Goal: Task Accomplishment & Management: Manage account settings

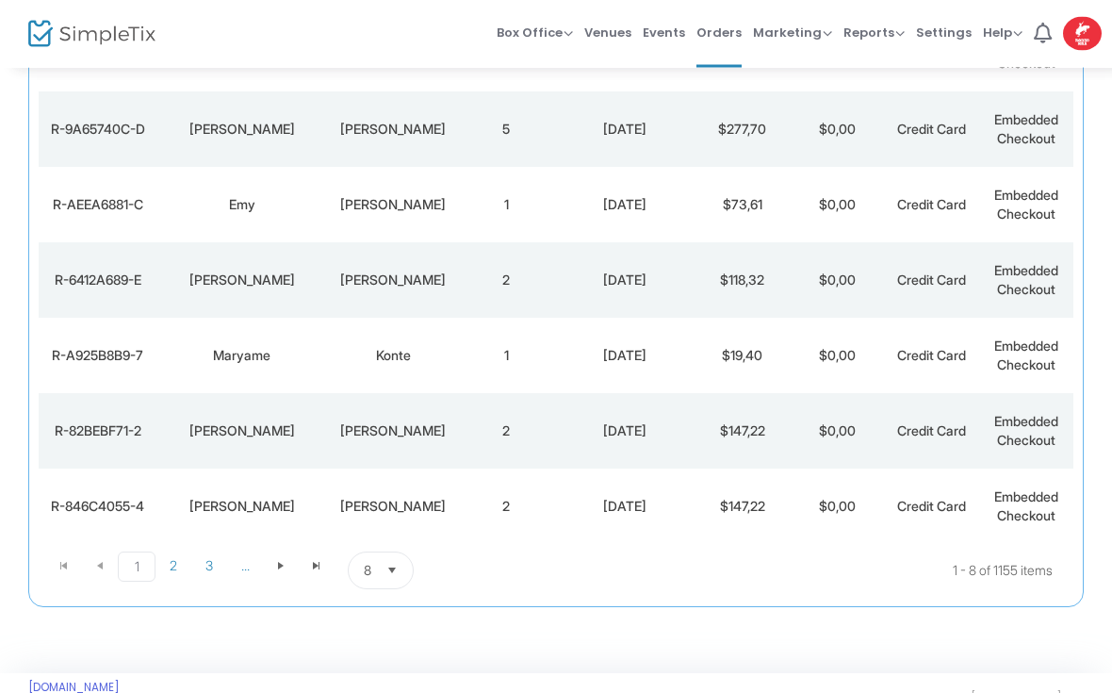
scroll to position [366, 0]
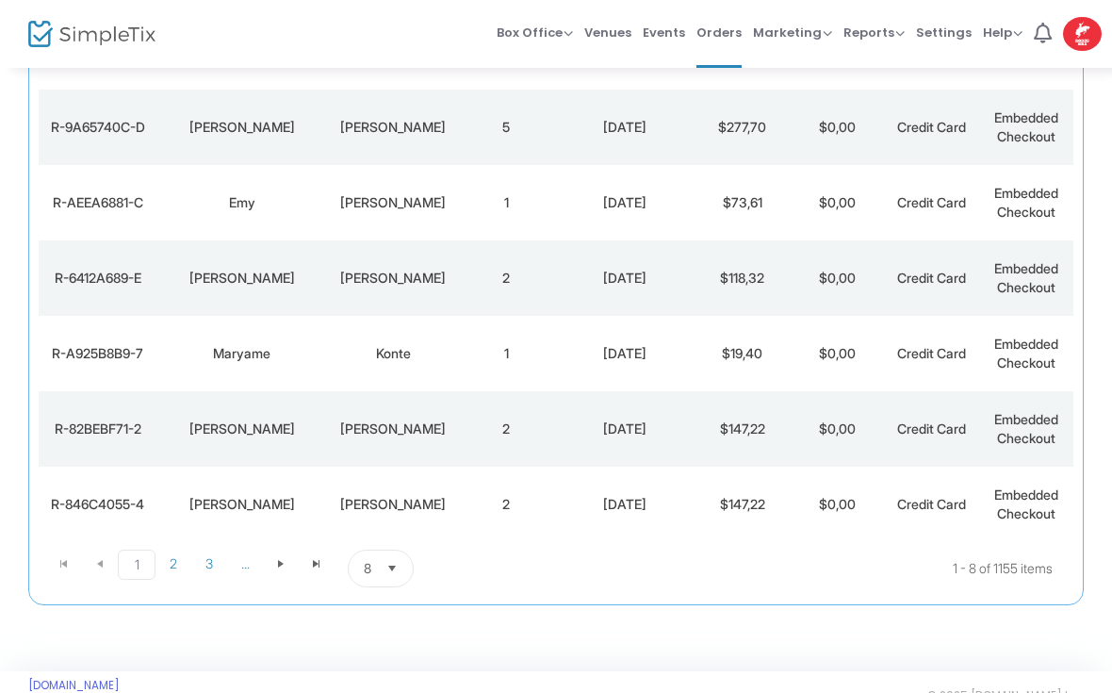
click at [385, 555] on span "Select" at bounding box center [392, 568] width 31 height 31
click at [369, 511] on li "100" at bounding box center [381, 529] width 65 height 38
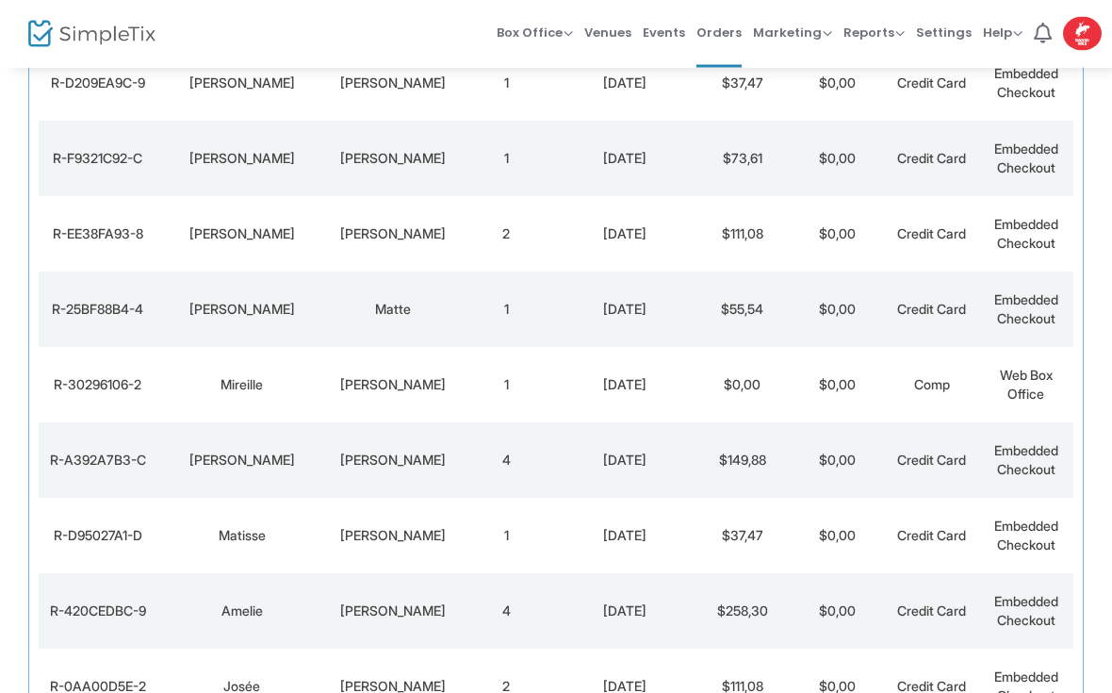
scroll to position [1862, 0]
click at [849, 361] on td "$0,00" at bounding box center [837, 384] width 94 height 75
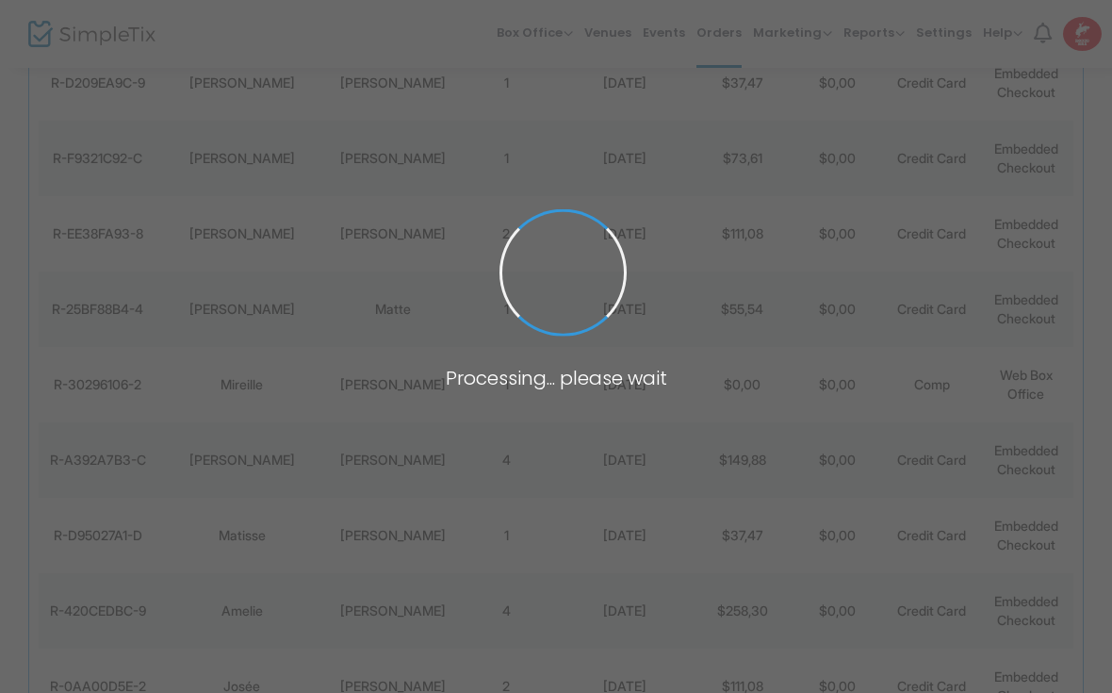
scroll to position [0, 0]
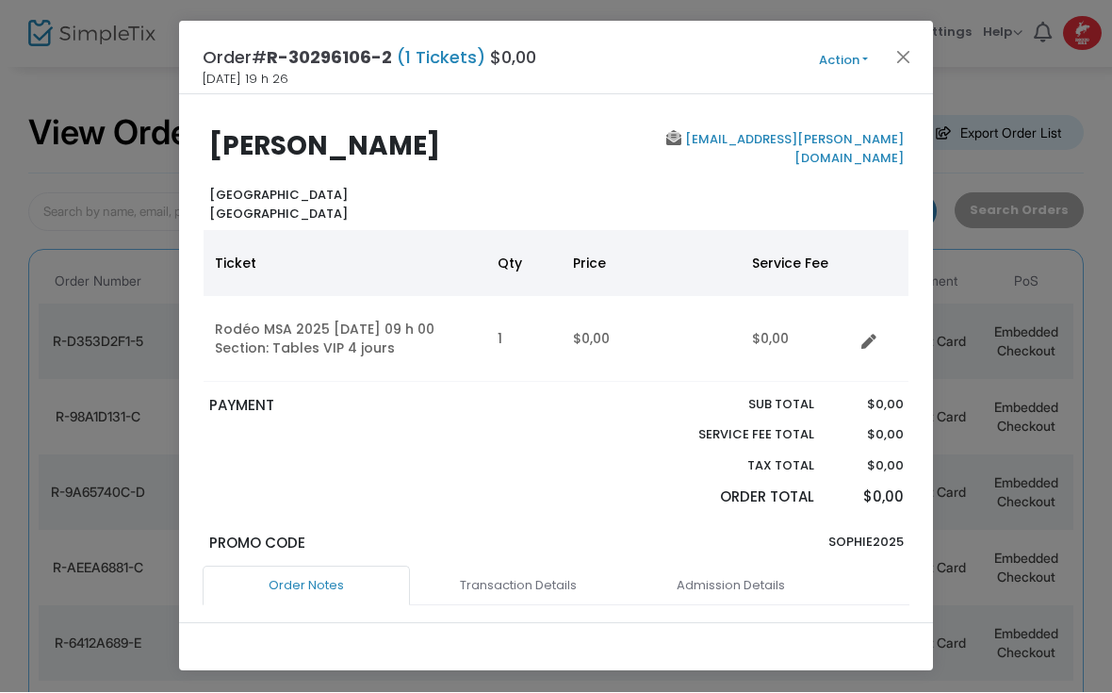
click at [846, 51] on button "Action" at bounding box center [843, 61] width 113 height 21
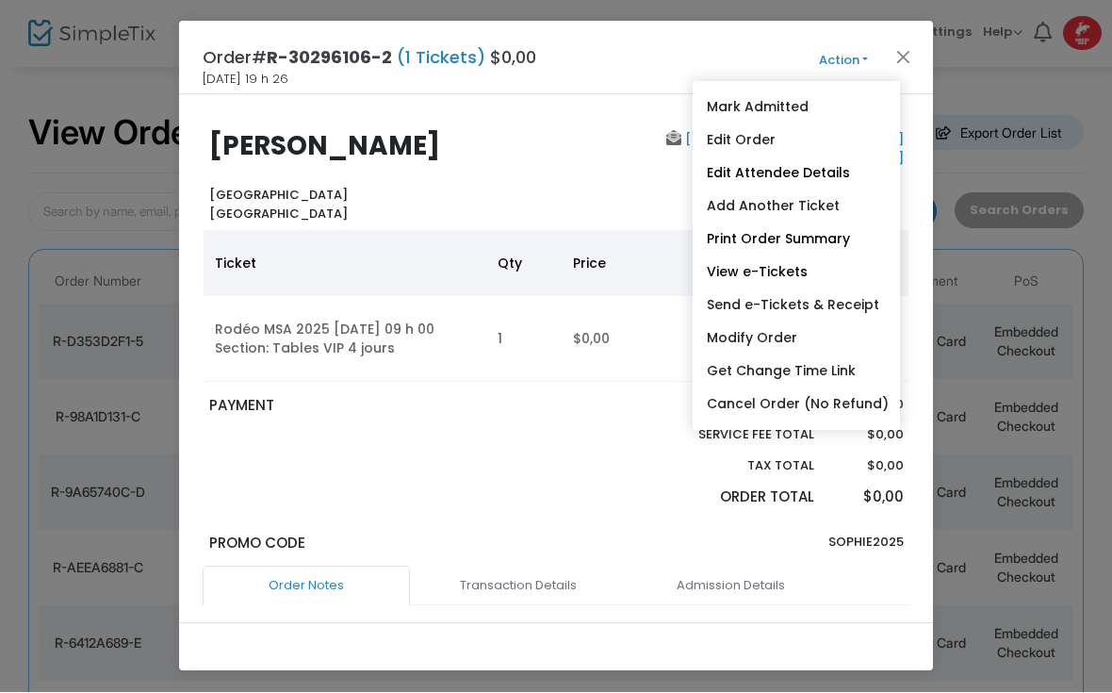
click at [771, 395] on link "Cancel Order (No Refund)" at bounding box center [796, 404] width 207 height 33
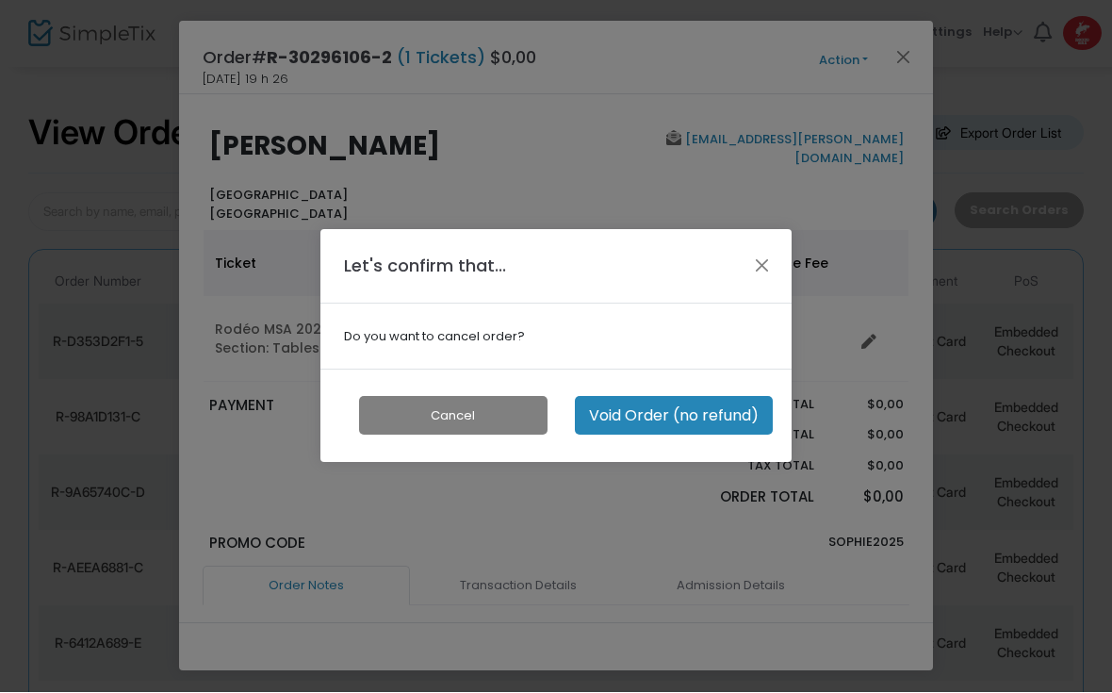
click at [704, 403] on button "Void Order (no refund)" at bounding box center [674, 416] width 198 height 39
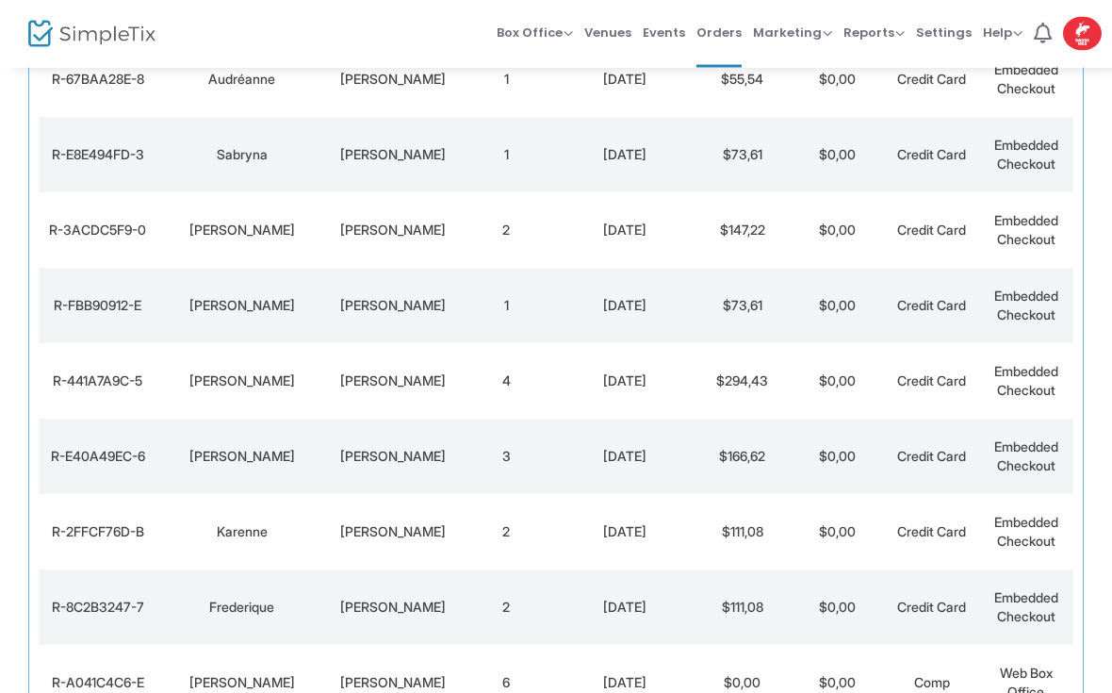
scroll to position [2261, 0]
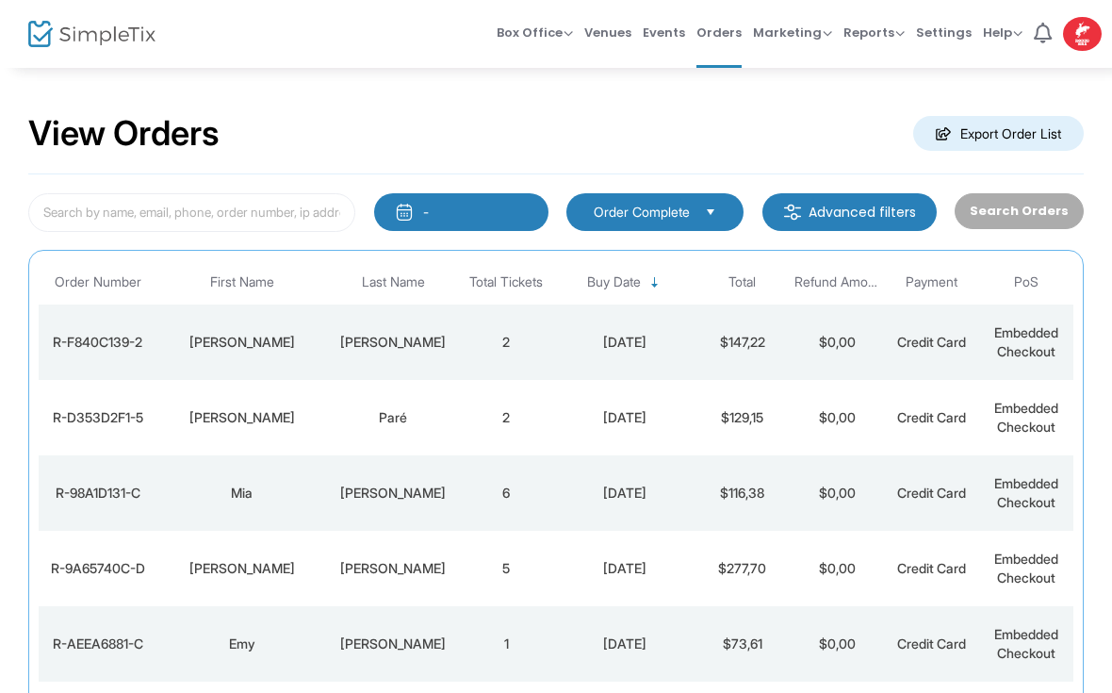
click at [925, 348] on span "Credit Card" at bounding box center [931, 342] width 69 height 16
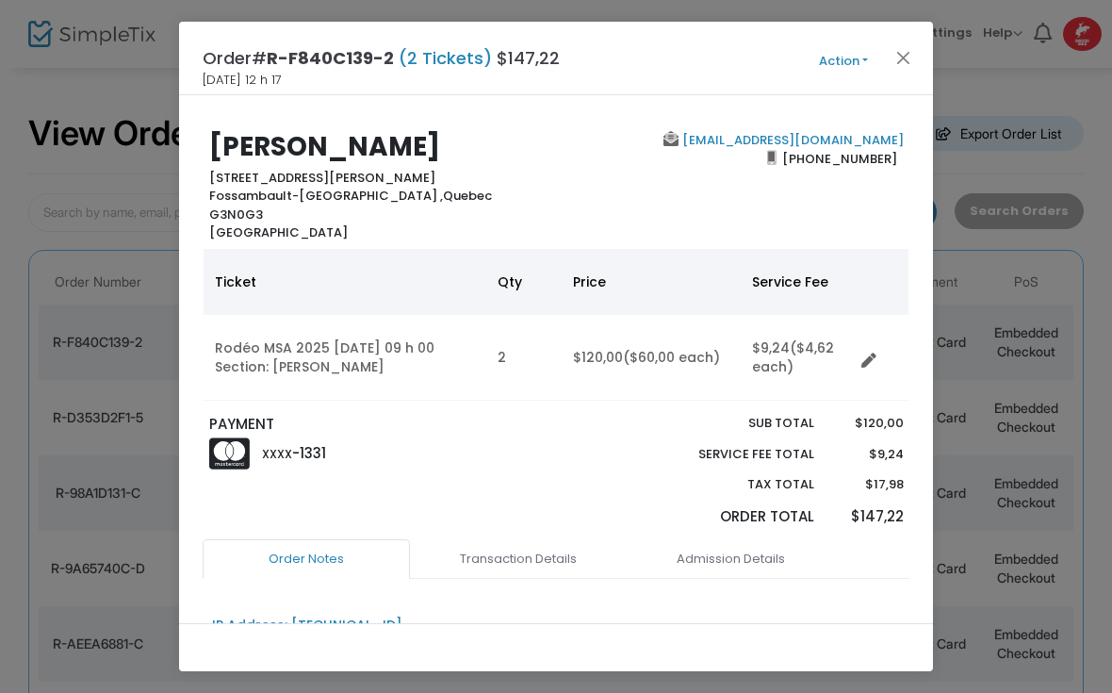
click at [913, 48] on button "Close" at bounding box center [904, 57] width 25 height 25
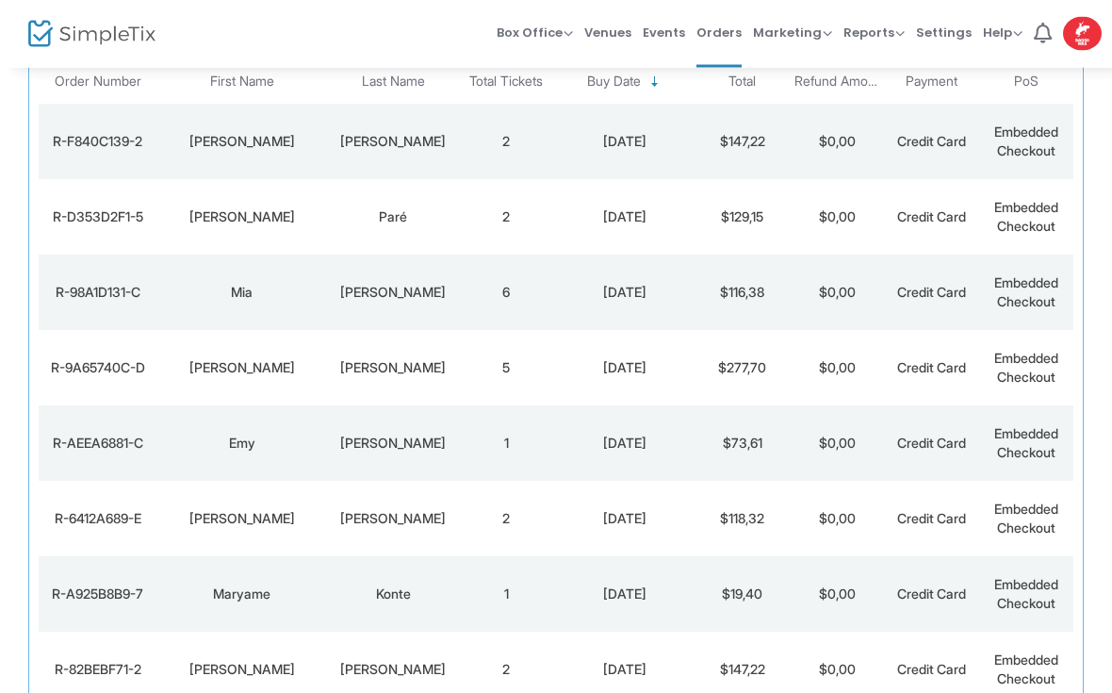
scroll to position [214, 0]
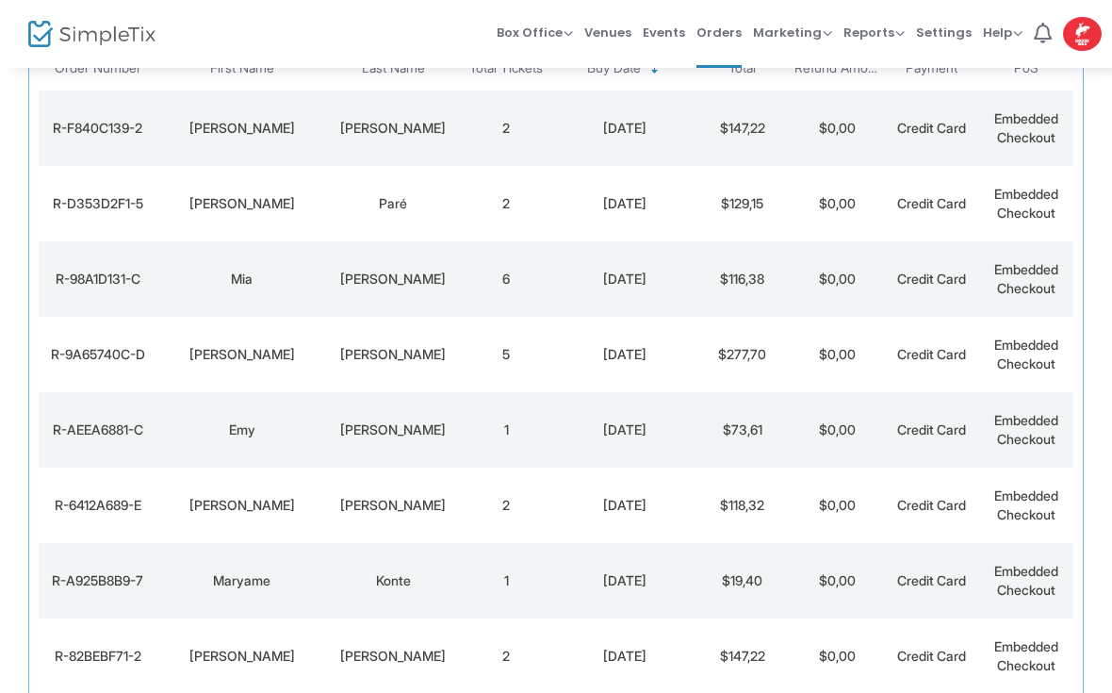
click at [228, 205] on div "[PERSON_NAME]" at bounding box center [241, 203] width 160 height 19
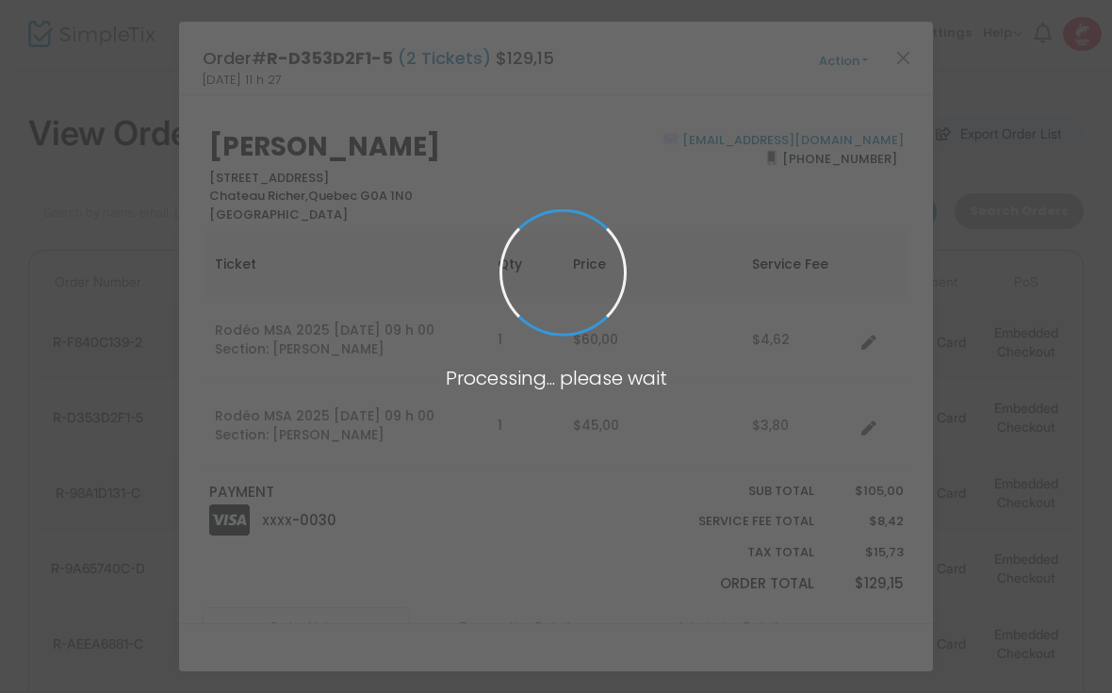
scroll to position [0, 0]
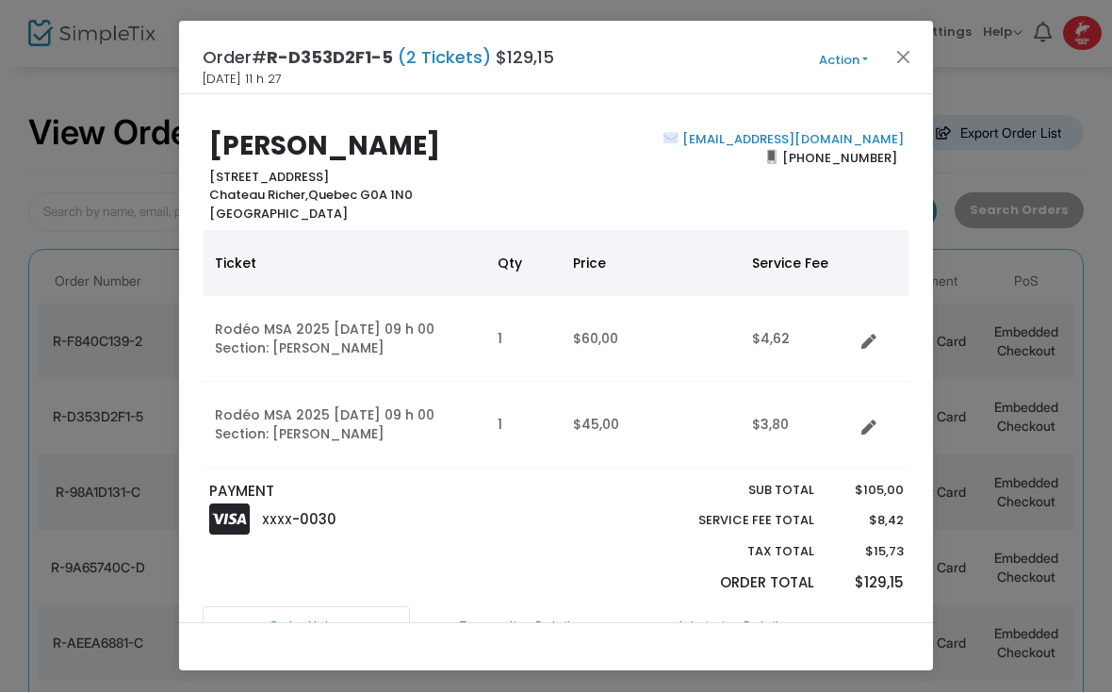
click at [895, 49] on button "Close" at bounding box center [904, 57] width 25 height 25
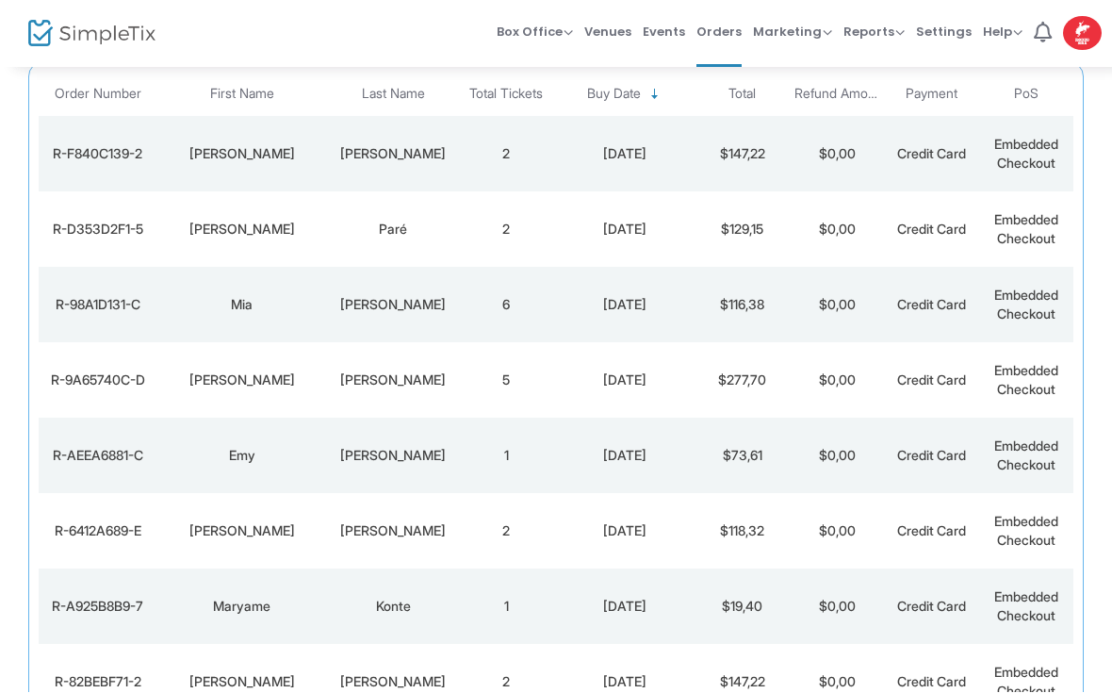
scroll to position [213, 0]
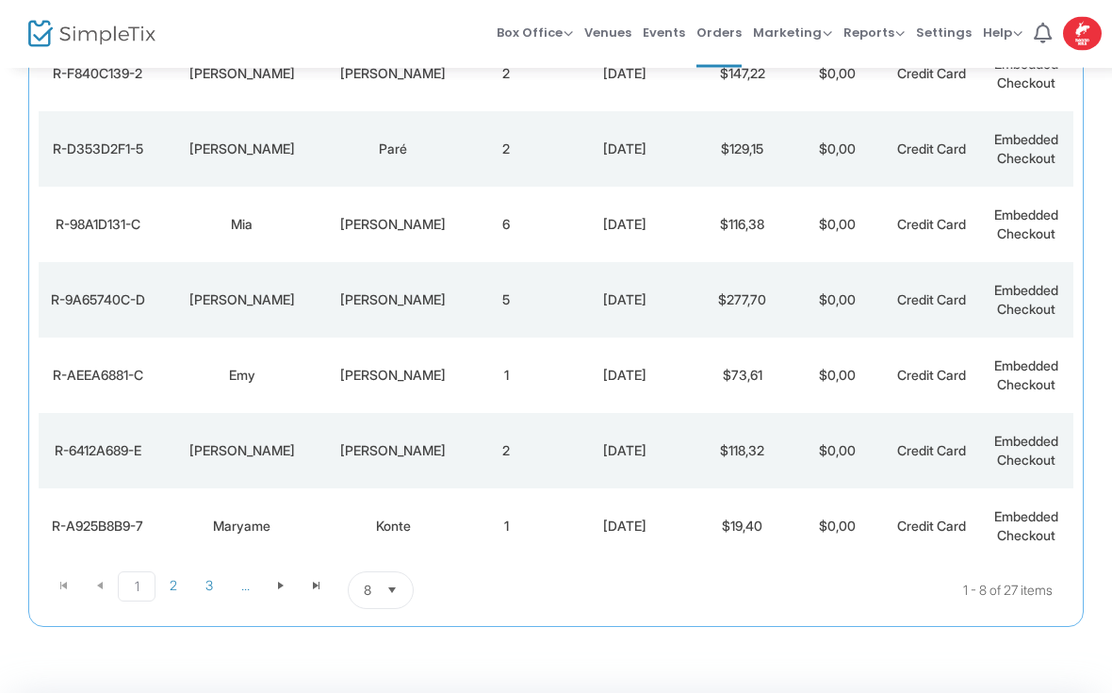
scroll to position [366, 0]
